Goal: Task Accomplishment & Management: Manage account settings

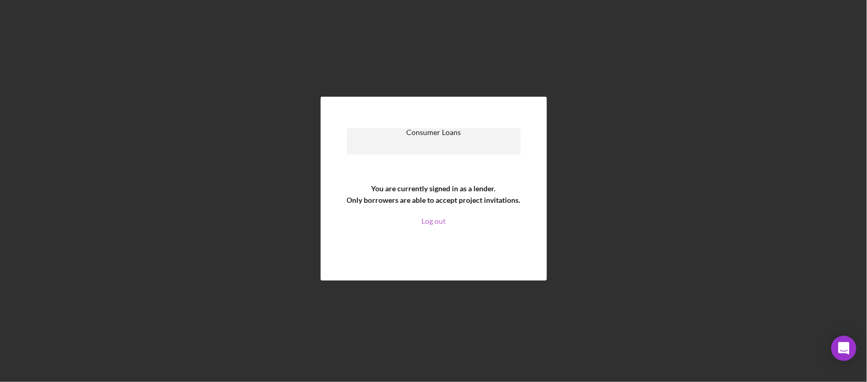
click at [434, 221] on link "Log out" at bounding box center [433, 221] width 24 height 8
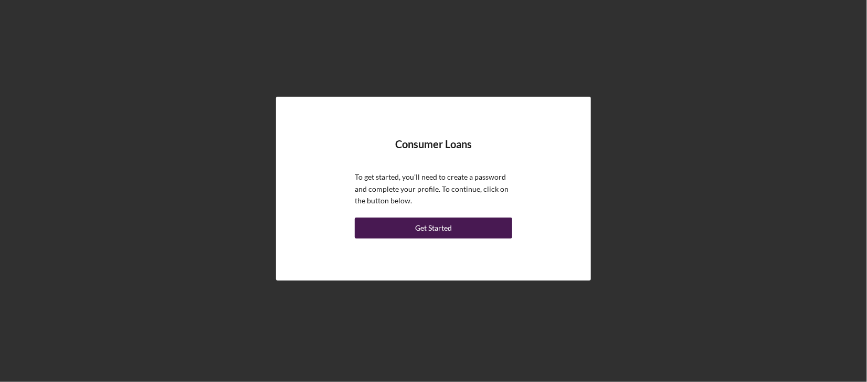
click at [412, 227] on button "Get Started" at bounding box center [433, 227] width 157 height 21
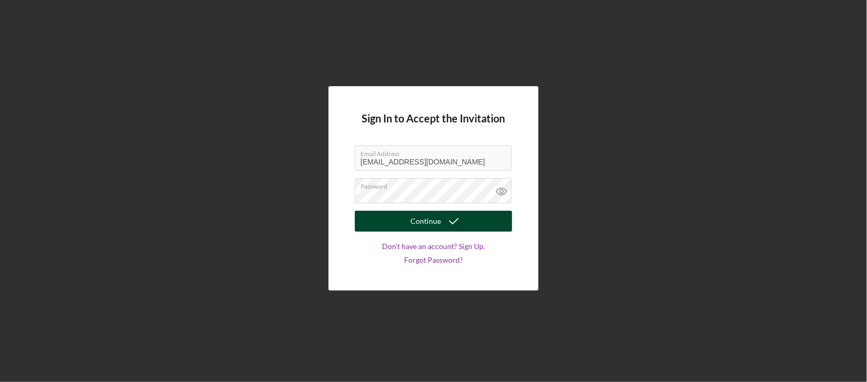
click at [381, 224] on button "Continue" at bounding box center [433, 220] width 157 height 21
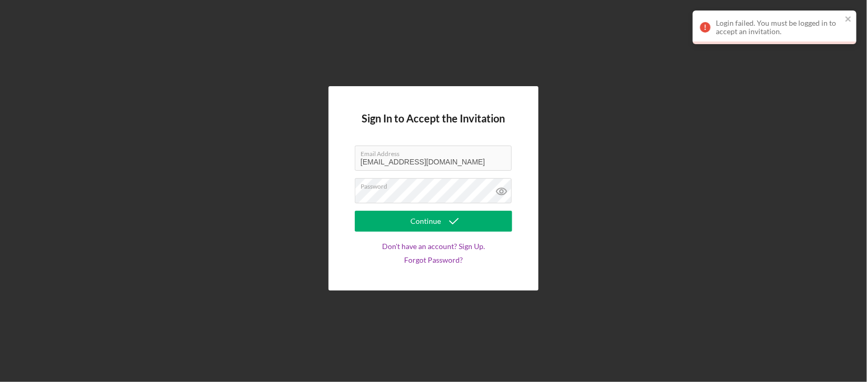
click at [750, 160] on div "Sign In to Accept the Invitation Email Address revsdhopkins@gmail.com Password …" at bounding box center [433, 188] width 857 height 376
drag, startPoint x: 402, startPoint y: 189, endPoint x: 333, endPoint y: 198, distance: 69.3
click at [333, 198] on div "Sign In to Accept the Invitation Email Address revsdhopkins@gmail.com Password …" at bounding box center [434, 188] width 210 height 204
click at [329, 201] on div "Sign In to Accept the Invitation Email Address revsdhopkins@gmail.com Password …" at bounding box center [434, 188] width 210 height 204
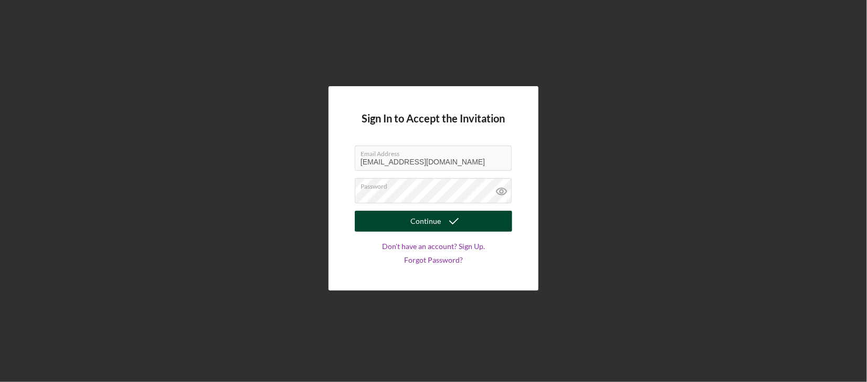
click at [403, 222] on button "Continue" at bounding box center [433, 220] width 157 height 21
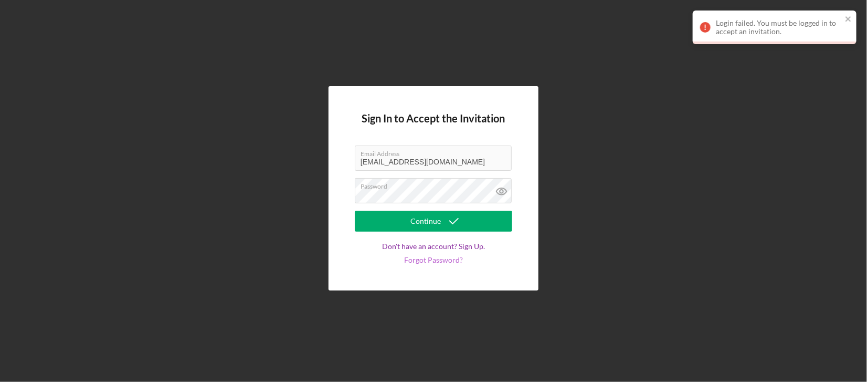
click at [424, 263] on link "Forgot Password?" at bounding box center [433, 260] width 59 height 8
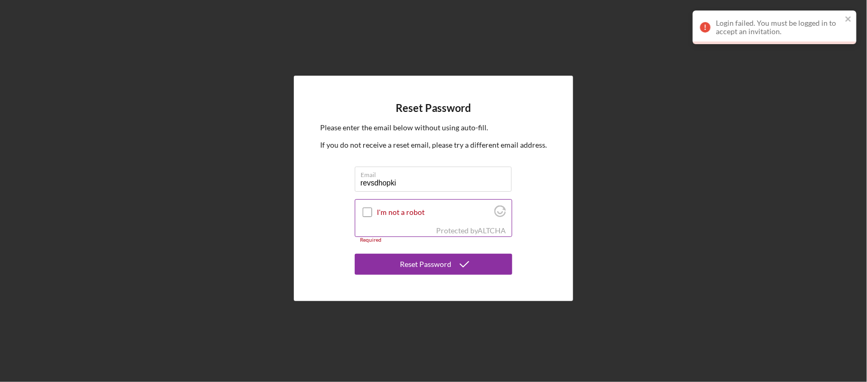
type input "[EMAIL_ADDRESS][DOMAIN_NAME]"
click at [368, 209] on input "I'm not a robot" at bounding box center [367, 211] width 9 height 9
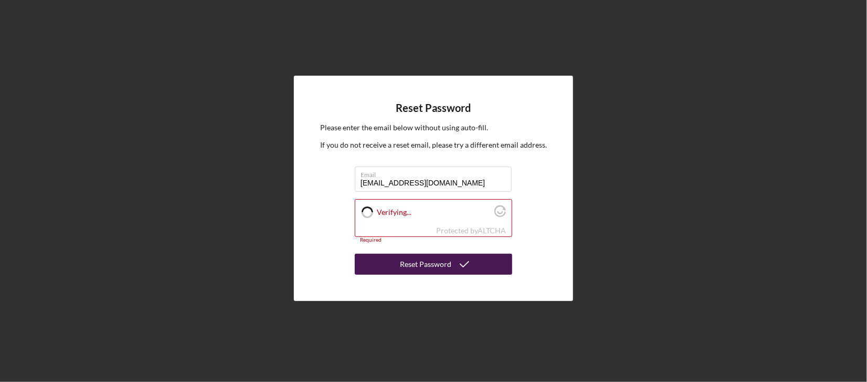
checkbox input "true"
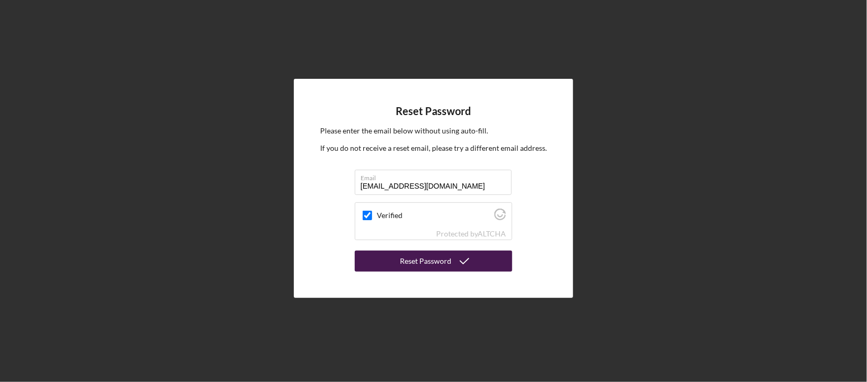
click at [403, 259] on div "Reset Password" at bounding box center [425, 260] width 51 height 21
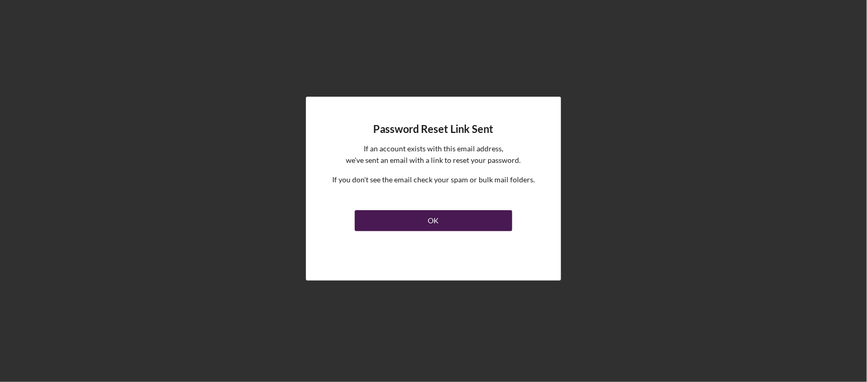
click at [429, 224] on div "OK" at bounding box center [433, 220] width 11 height 21
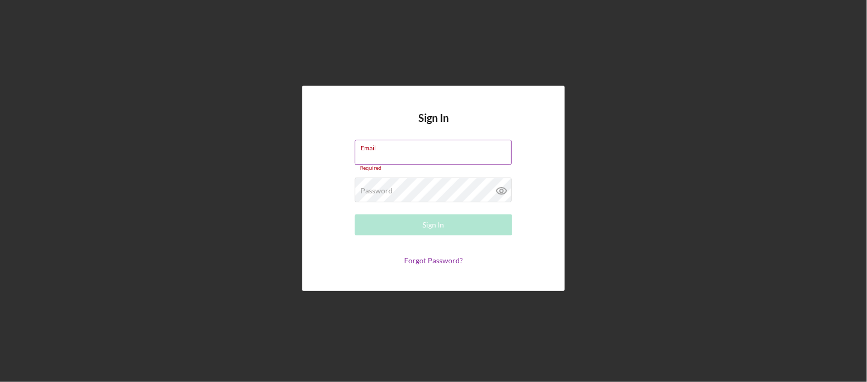
click at [394, 155] on input "Email" at bounding box center [433, 152] width 157 height 25
type input "[EMAIL_ADDRESS][DOMAIN_NAME]"
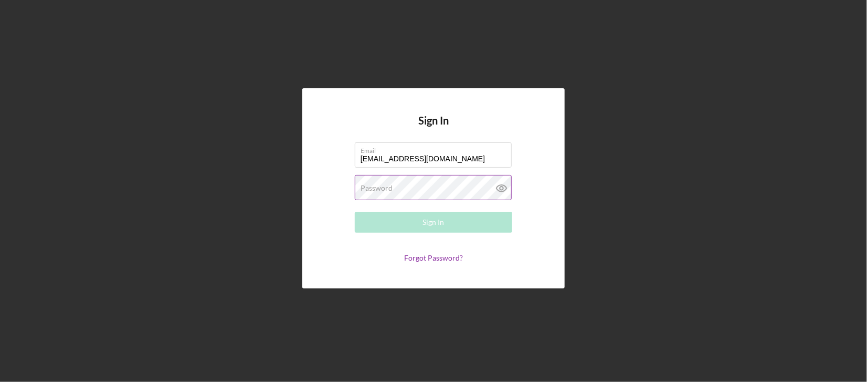
click at [387, 189] on label "Password" at bounding box center [377, 188] width 32 height 8
click at [405, 227] on button "Sign In" at bounding box center [433, 222] width 157 height 21
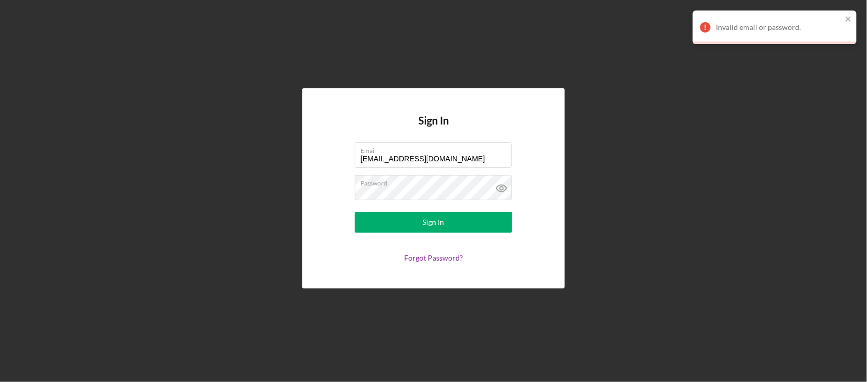
click at [698, 230] on div "Sign In Email revsdhopkins@gmail.com Password Sign In Forgot Password?" at bounding box center [433, 188] width 857 height 376
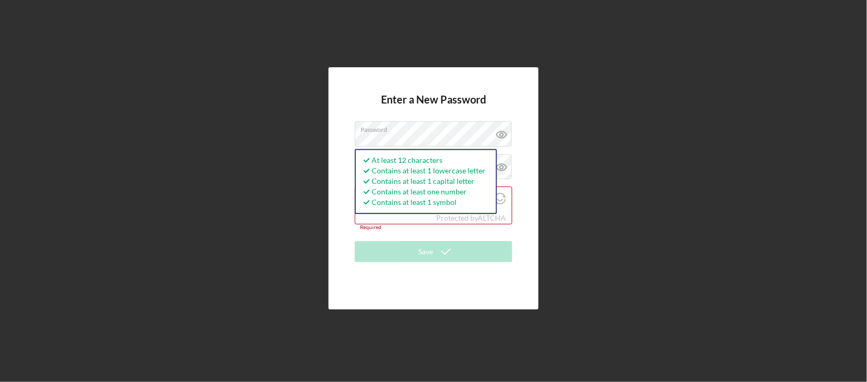
click at [403, 229] on div "Required" at bounding box center [433, 227] width 157 height 6
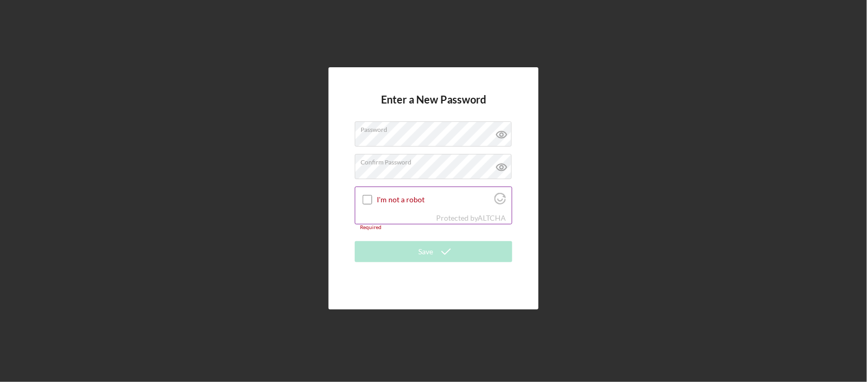
click at [368, 202] on input "I'm not a robot" at bounding box center [367, 199] width 9 height 9
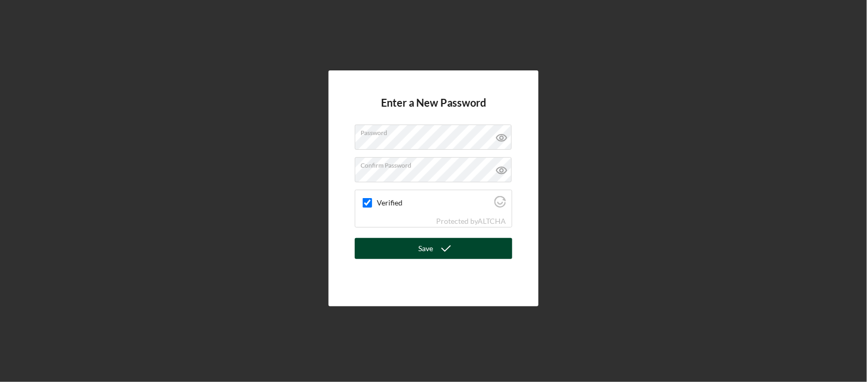
click at [407, 250] on button "Save" at bounding box center [433, 248] width 157 height 21
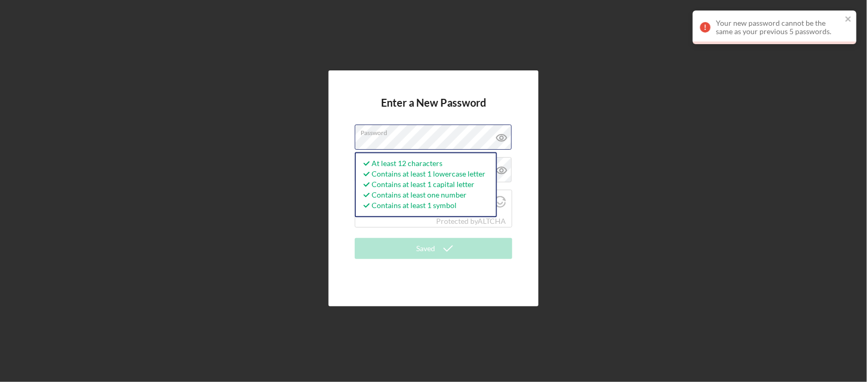
click at [314, 143] on div "Enter a New Password Password At least 12 characters Contains at least 1 lowerc…" at bounding box center [433, 188] width 857 height 376
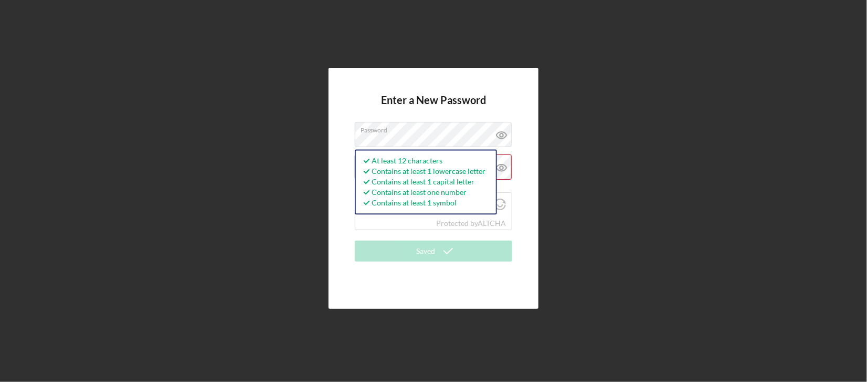
click at [378, 234] on form "Enter a New Password Password At least 12 characters Contains at least 1 lowerc…" at bounding box center [433, 188] width 157 height 188
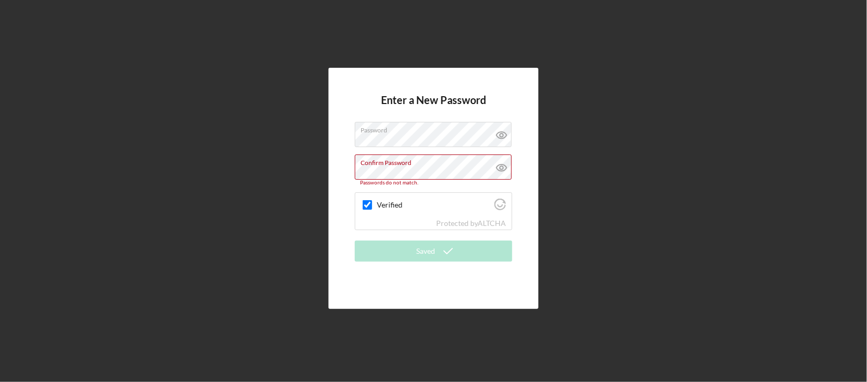
click at [344, 167] on div "Enter a New Password Password Confirm Password Passwords do not match. Verified…" at bounding box center [434, 188] width 210 height 240
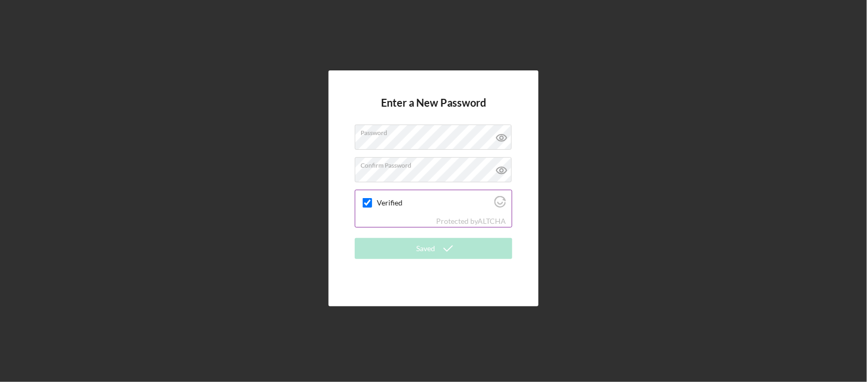
click at [401, 214] on div "Verified" at bounding box center [433, 202] width 156 height 25
click at [394, 286] on div "Enter a New Password Password Confirm Password Verified Protected by ALTCHA Sav…" at bounding box center [434, 188] width 210 height 236
click at [424, 221] on div "Protected by ALTCHA" at bounding box center [433, 221] width 156 height 12
click at [452, 212] on div "Verified" at bounding box center [433, 202] width 156 height 25
click at [448, 205] on label "Verified" at bounding box center [434, 202] width 114 height 8
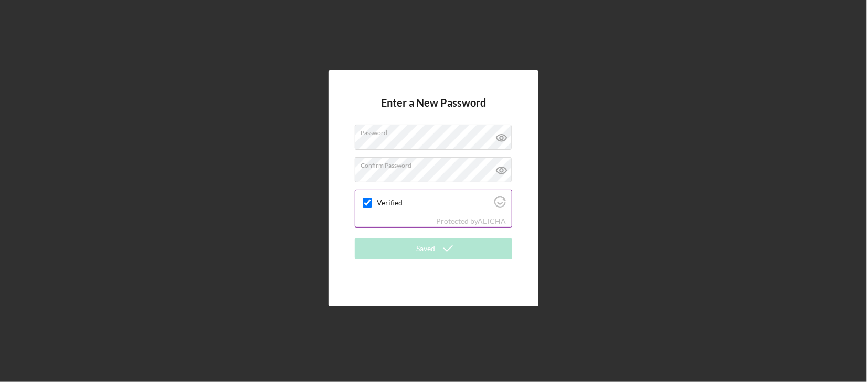
click at [372, 205] on input "Verified" at bounding box center [367, 202] width 9 height 9
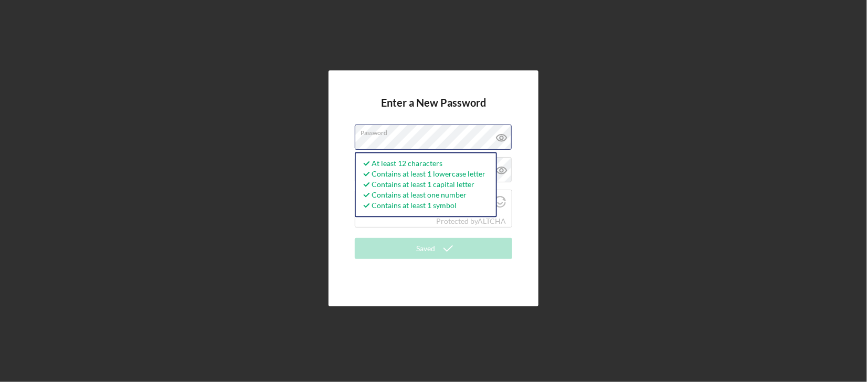
click at [353, 149] on div "Enter a New Password Password At least 12 characters Contains at least 1 lowerc…" at bounding box center [434, 188] width 210 height 236
click at [388, 225] on div "Protected by ALTCHA" at bounding box center [433, 221] width 156 height 12
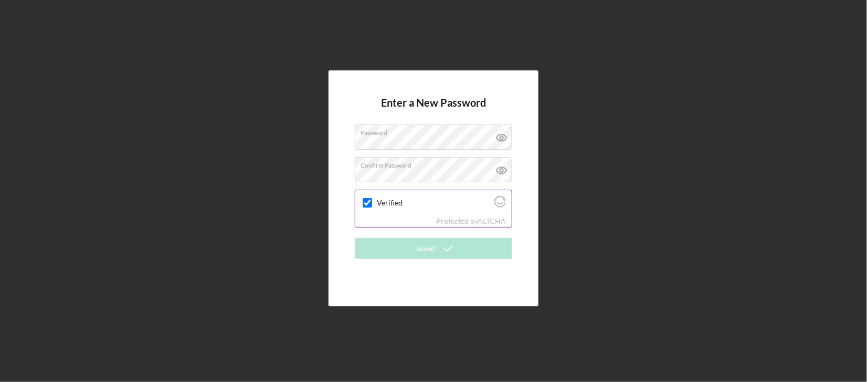
click at [363, 203] on input "Verified" at bounding box center [367, 202] width 9 height 9
click at [365, 203] on input "Verified" at bounding box center [367, 202] width 9 height 9
click at [347, 174] on div "Enter a New Password Password Confirm Password Verified Protected by ALTCHA Sav…" at bounding box center [434, 188] width 210 height 236
click at [530, 221] on div "Enter a New Password Password Confirm Password Verified Protected by ALTCHA Sav…" at bounding box center [434, 188] width 210 height 236
click at [530, 223] on div "Enter a New Password Password Confirm Password Verified Protected by ALTCHA Sav…" at bounding box center [434, 188] width 210 height 236
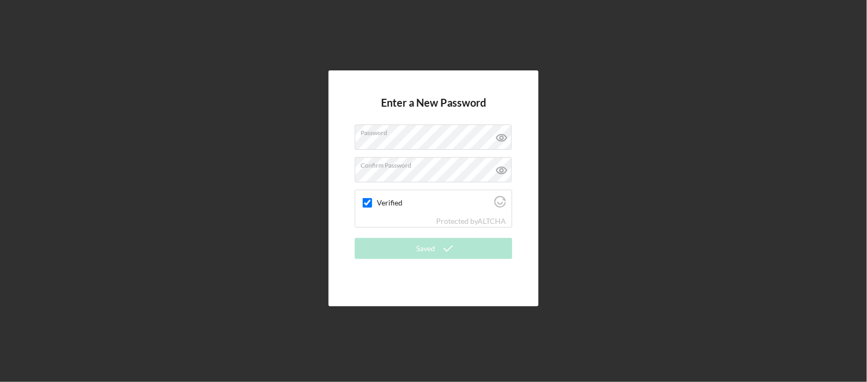
click at [636, 195] on div "Enter a New Password Password Confirm Password Verified Protected by ALTCHA Sav…" at bounding box center [433, 188] width 857 height 376
drag, startPoint x: 462, startPoint y: 207, endPoint x: 455, endPoint y: 208, distance: 6.8
click at [461, 207] on div "Verified" at bounding box center [433, 202] width 156 height 25
click at [368, 203] on input "Verified" at bounding box center [367, 202] width 9 height 9
click at [366, 203] on input "Verified" at bounding box center [367, 202] width 9 height 9
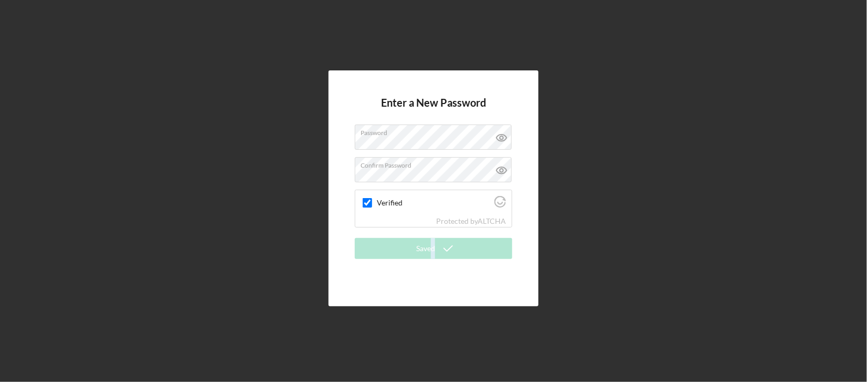
click at [431, 263] on form "Enter a New Password Password Confirm Password Verified Protected by ALTCHA Sav…" at bounding box center [433, 188] width 157 height 183
click at [633, 224] on div "Enter a New Password Password Confirm Password Verified Protected by ALTCHA Sav…" at bounding box center [433, 188] width 857 height 376
click at [631, 226] on div "Enter a New Password Password Confirm Password Verified Protected by ALTCHA Sav…" at bounding box center [433, 188] width 857 height 376
drag, startPoint x: 622, startPoint y: 223, endPoint x: 600, endPoint y: 103, distance: 122.1
click at [621, 221] on div "Enter a New Password Password Confirm Password Verified Protected by ALTCHA Sav…" at bounding box center [433, 188] width 857 height 376
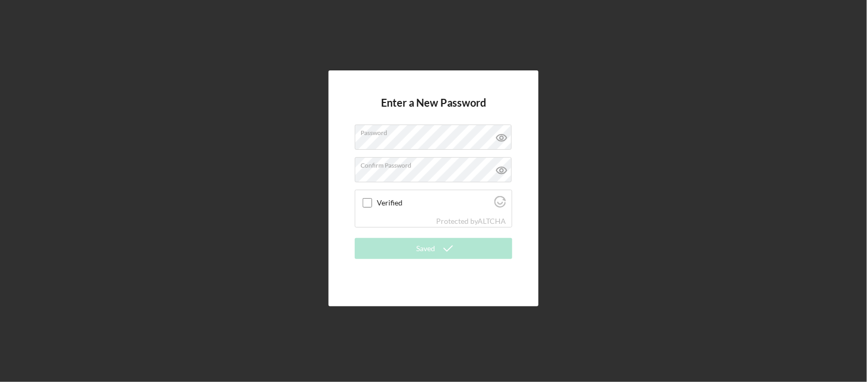
checkbox input "true"
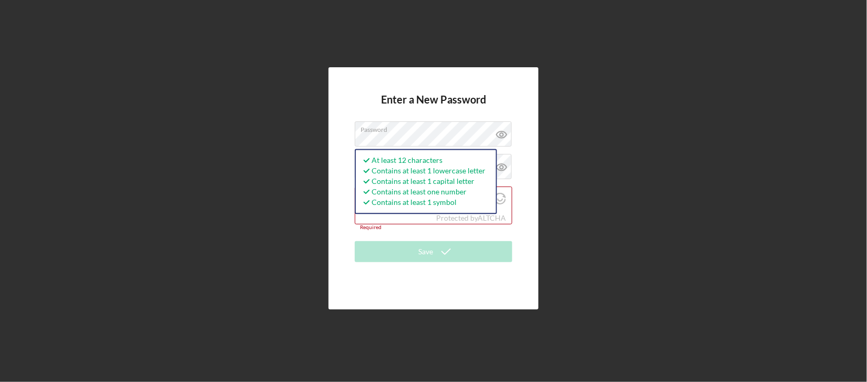
click at [399, 229] on div "Required" at bounding box center [433, 227] width 157 height 6
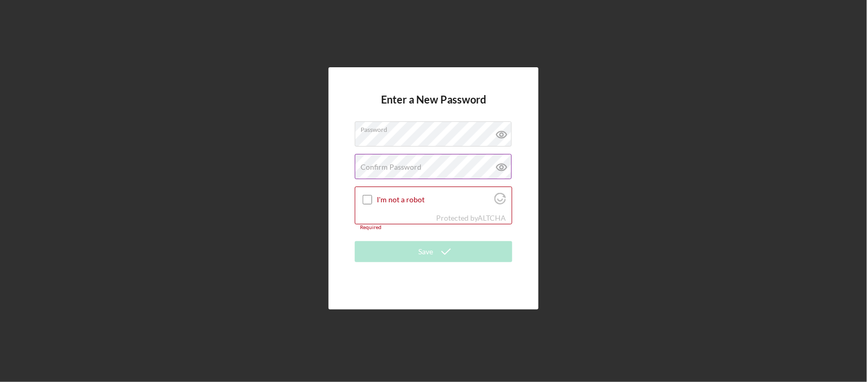
click at [363, 171] on label "Confirm Password" at bounding box center [391, 167] width 61 height 8
click at [363, 202] on input "I'm not a robot" at bounding box center [367, 199] width 9 height 9
checkbox input "true"
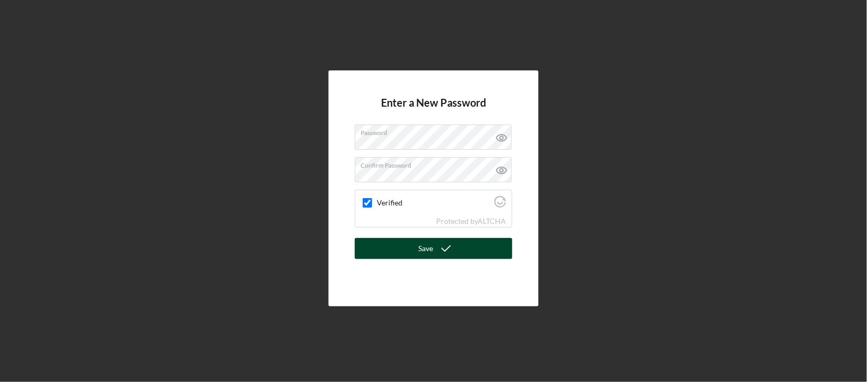
click at [375, 244] on button "Save" at bounding box center [433, 248] width 157 height 21
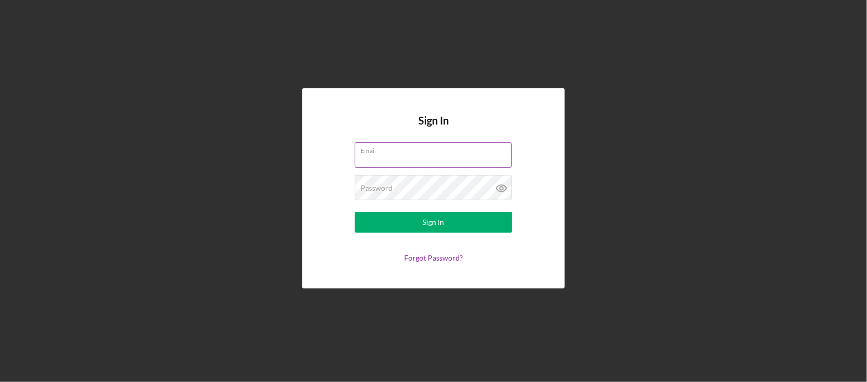
click at [386, 155] on input "Email" at bounding box center [433, 154] width 157 height 25
type input "[EMAIL_ADDRESS][DOMAIN_NAME]"
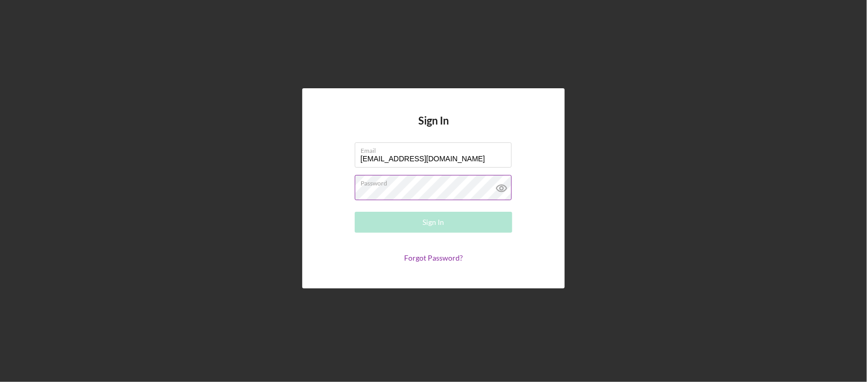
click at [388, 181] on div "Password Required" at bounding box center [433, 188] width 157 height 26
click at [434, 214] on div "Sign In" at bounding box center [434, 222] width 22 height 21
